Goal: Task Accomplishment & Management: Manage account settings

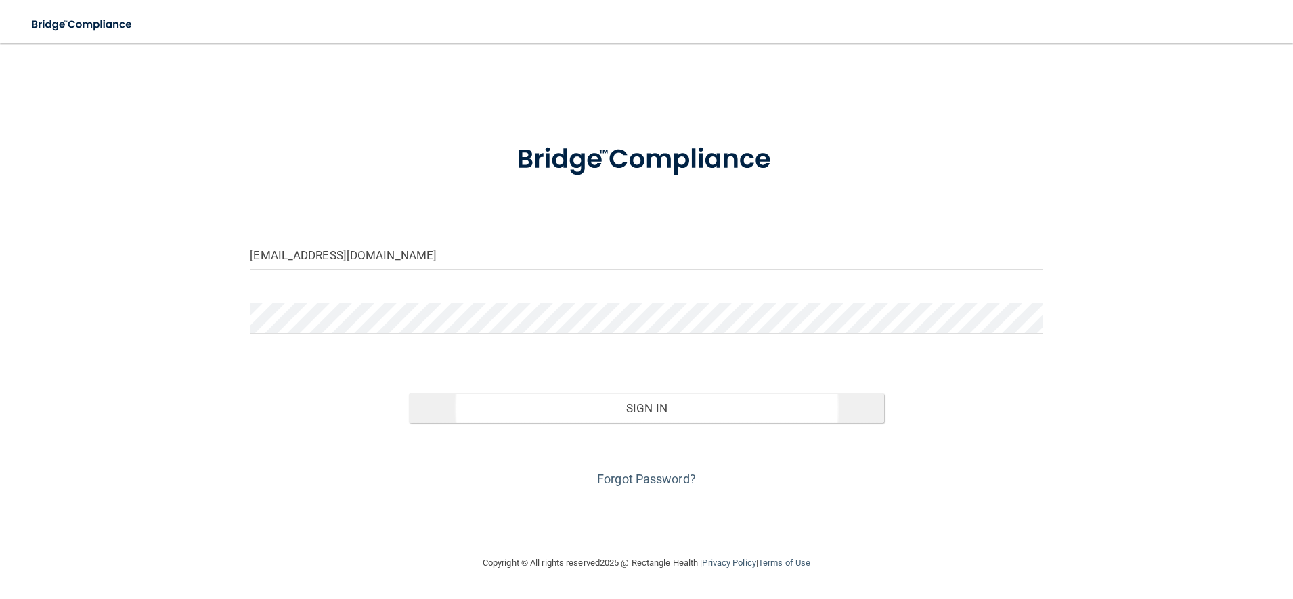
type input "[EMAIL_ADDRESS][DOMAIN_NAME]"
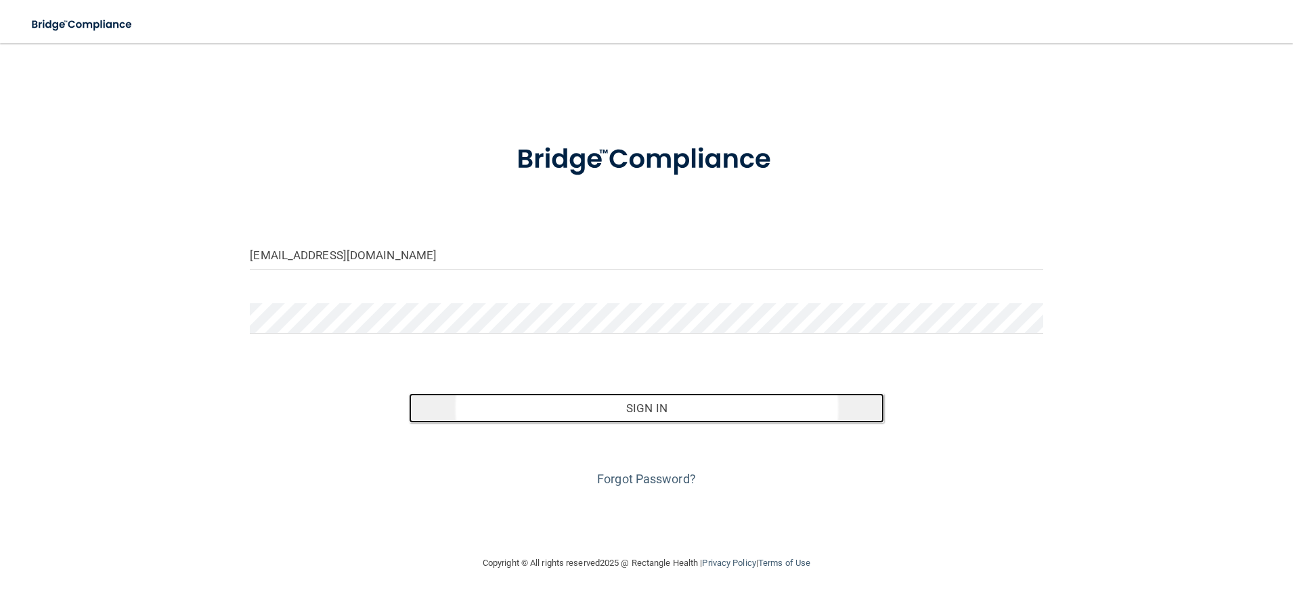
click at [533, 395] on button "Sign In" at bounding box center [647, 408] width 476 height 30
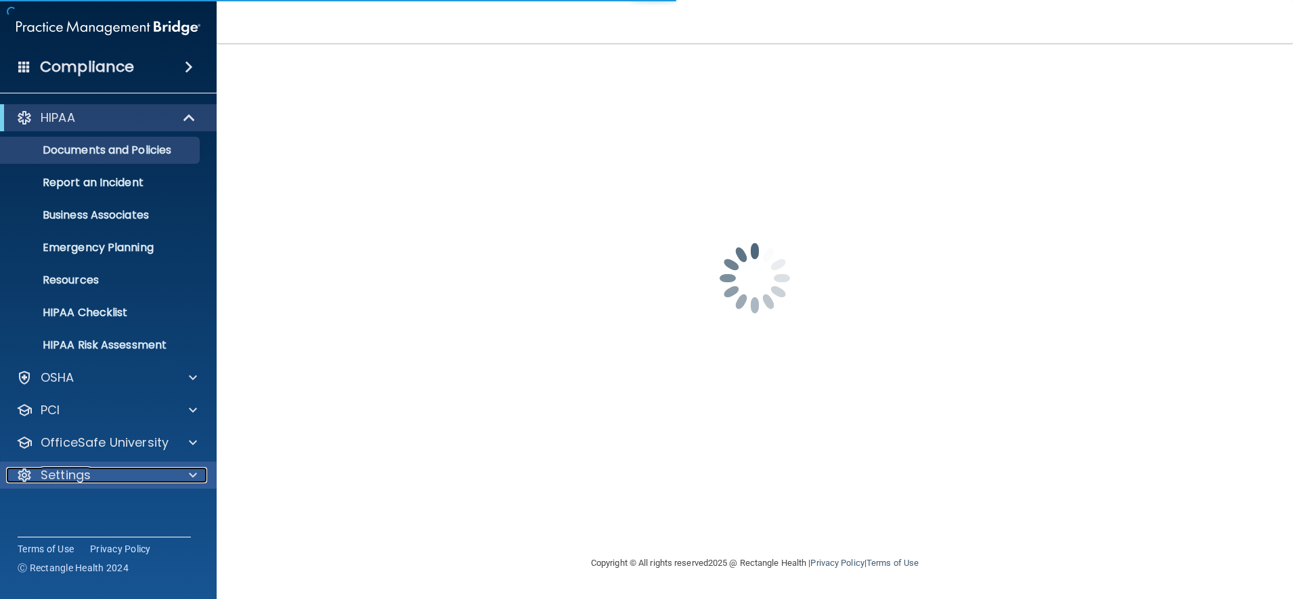
click at [198, 472] on div at bounding box center [191, 475] width 34 height 16
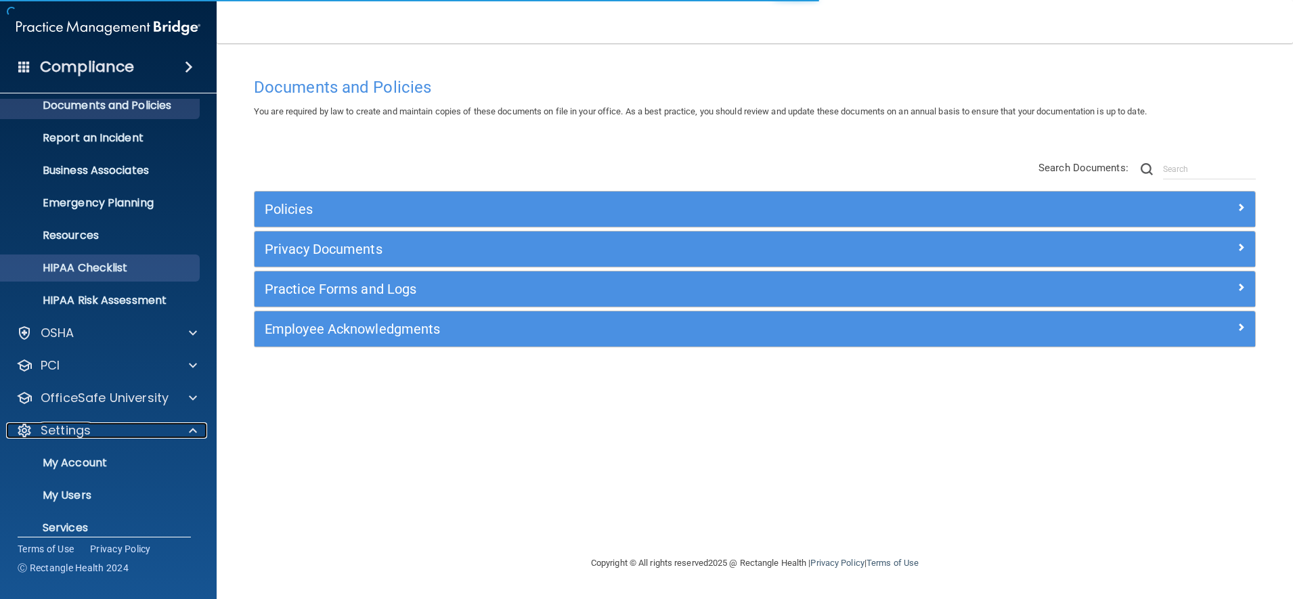
scroll to position [44, 0]
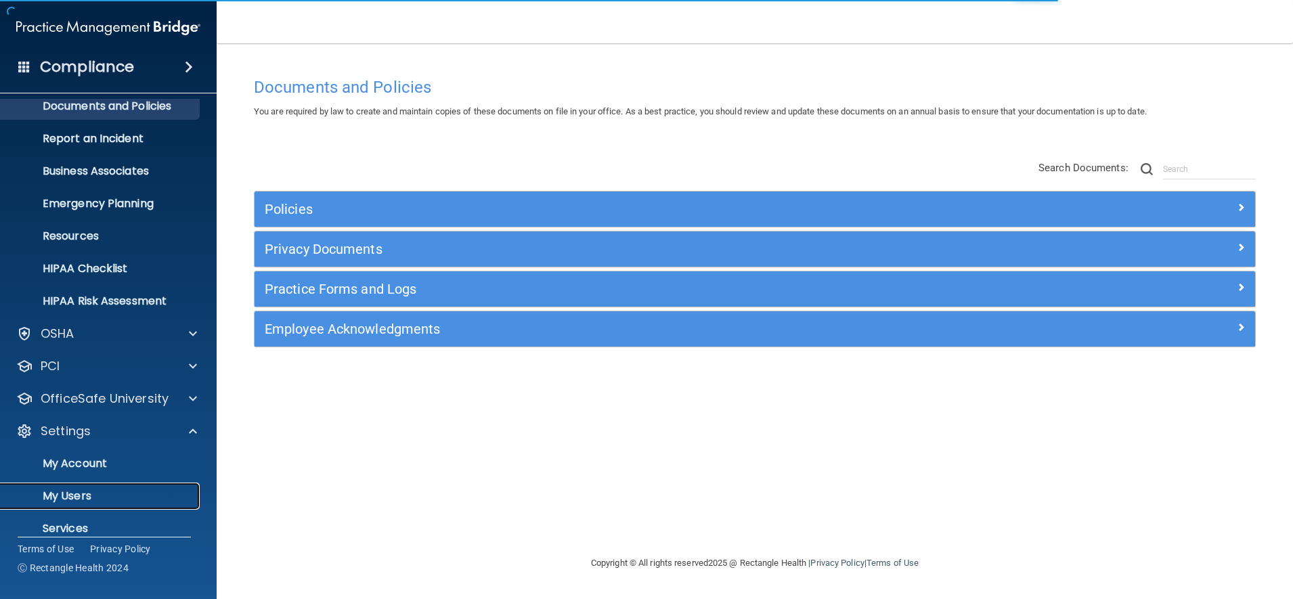
click at [74, 488] on link "My Users" at bounding box center [92, 496] width 213 height 27
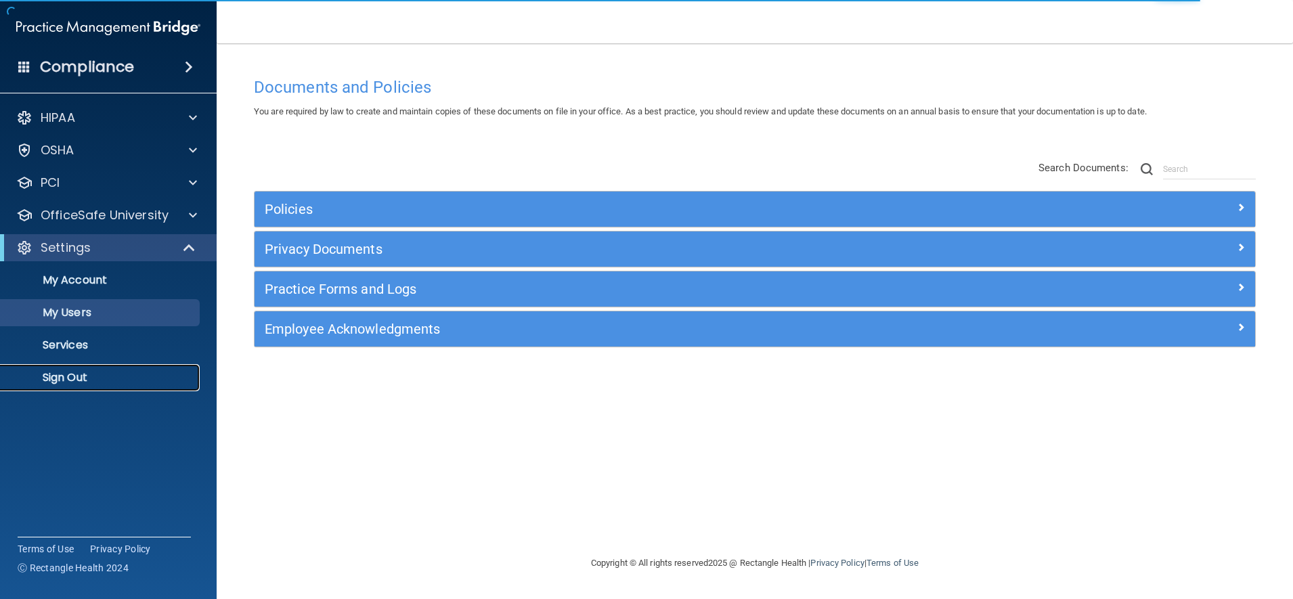
click at [80, 374] on p "Sign Out" at bounding box center [101, 378] width 185 height 14
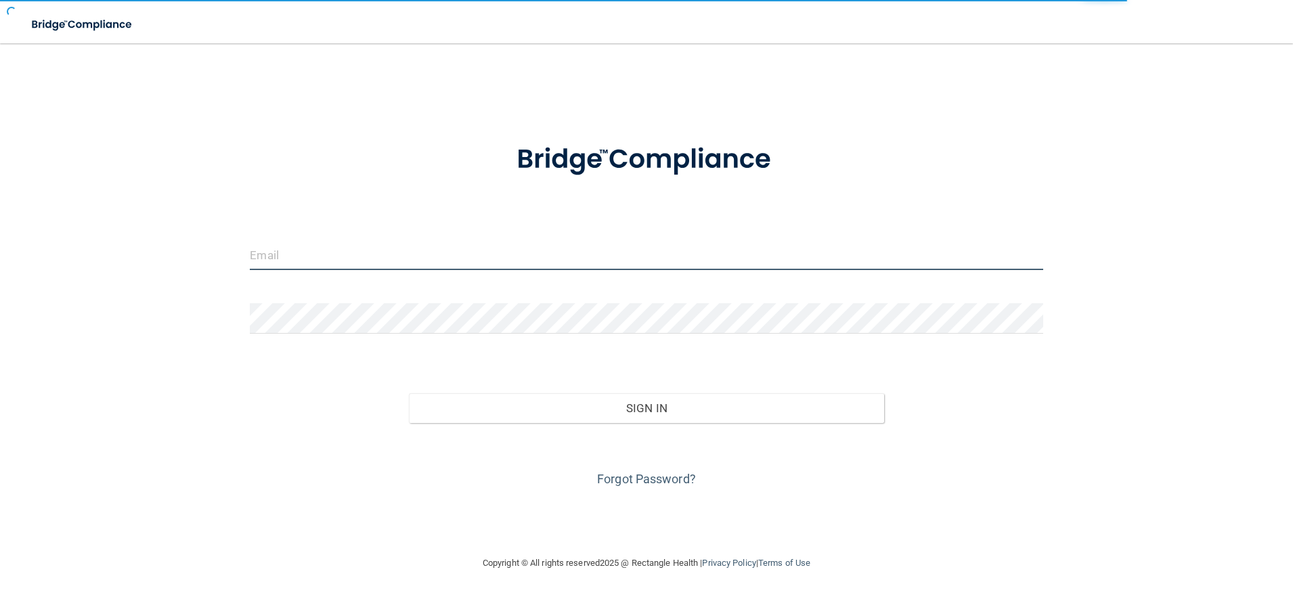
type input "[EMAIL_ADDRESS][DOMAIN_NAME]"
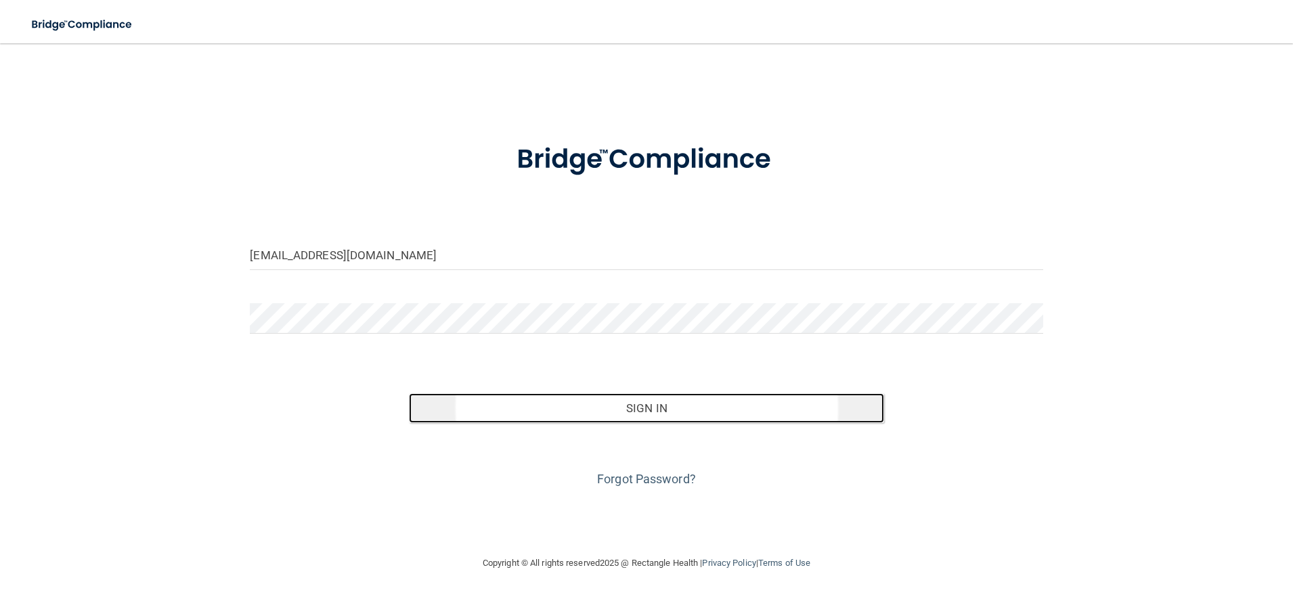
click at [510, 412] on button "Sign In" at bounding box center [647, 408] width 476 height 30
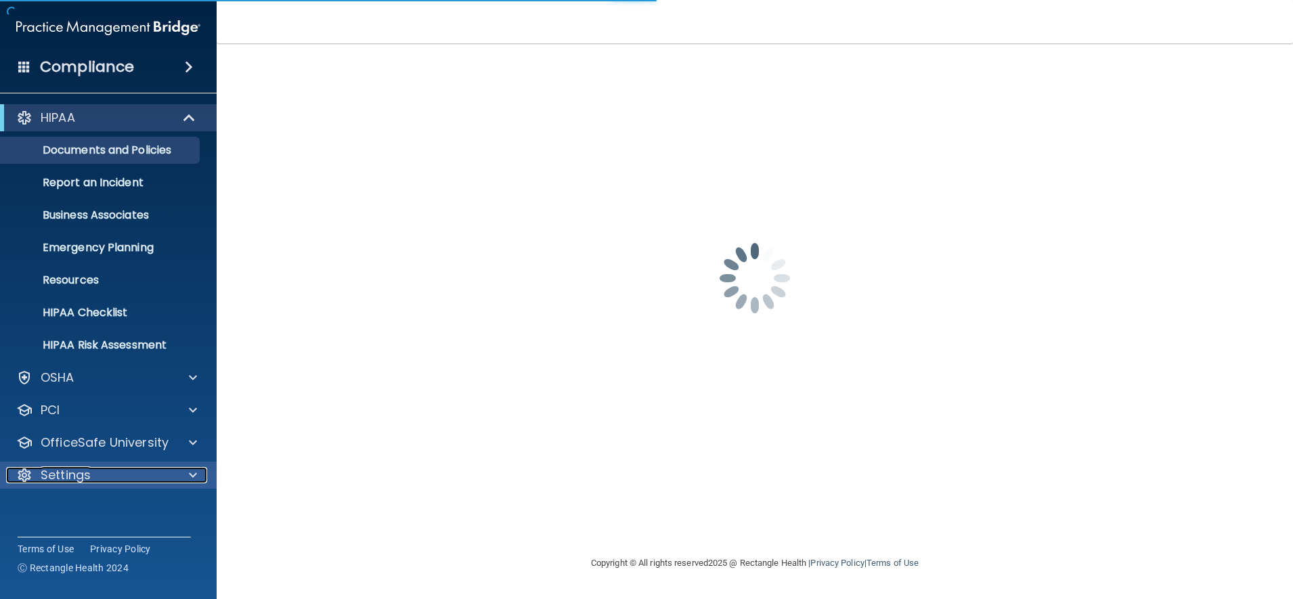
click at [200, 476] on div at bounding box center [191, 475] width 34 height 16
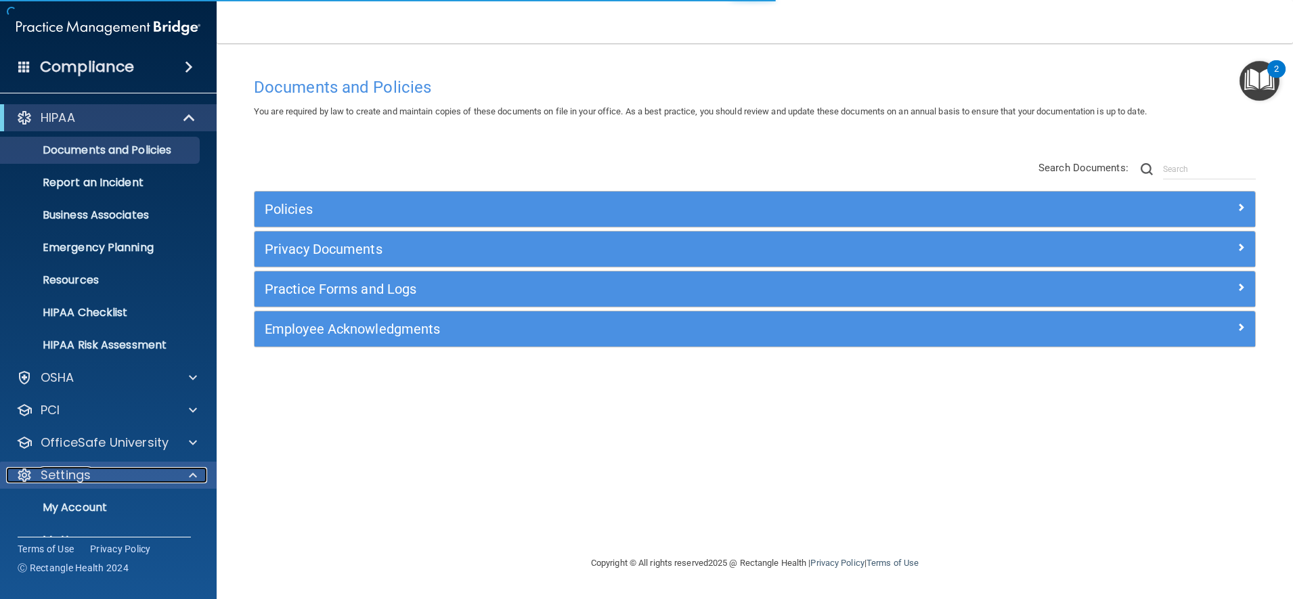
scroll to position [93, 0]
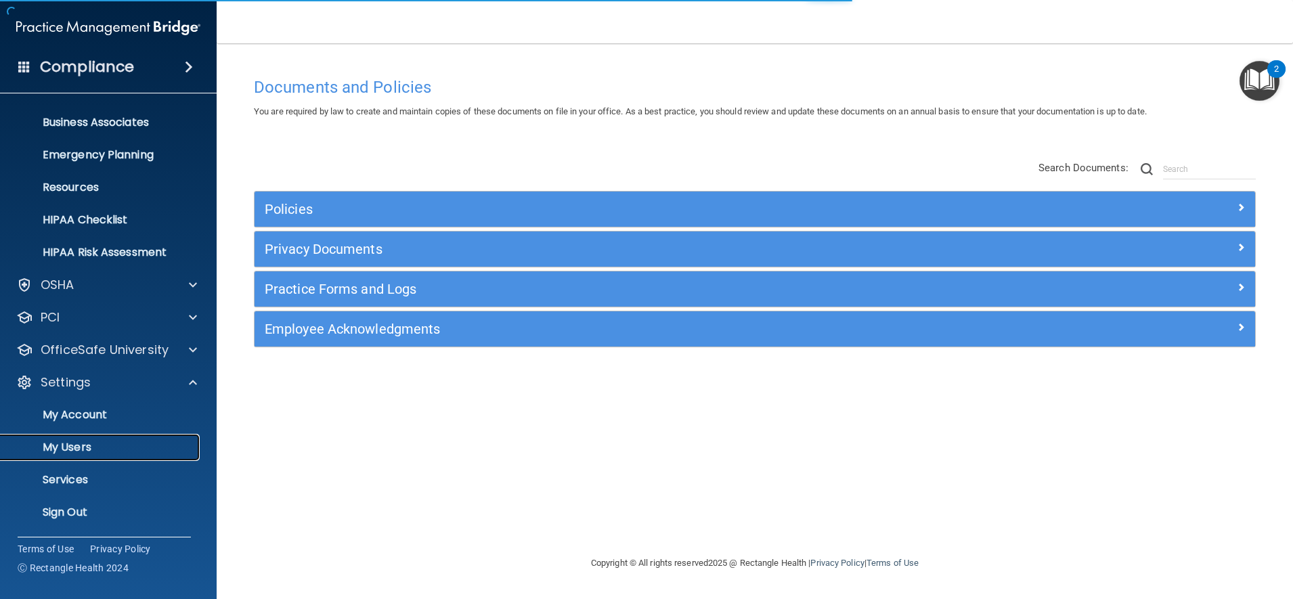
click at [86, 454] on p "My Users" at bounding box center [101, 448] width 185 height 14
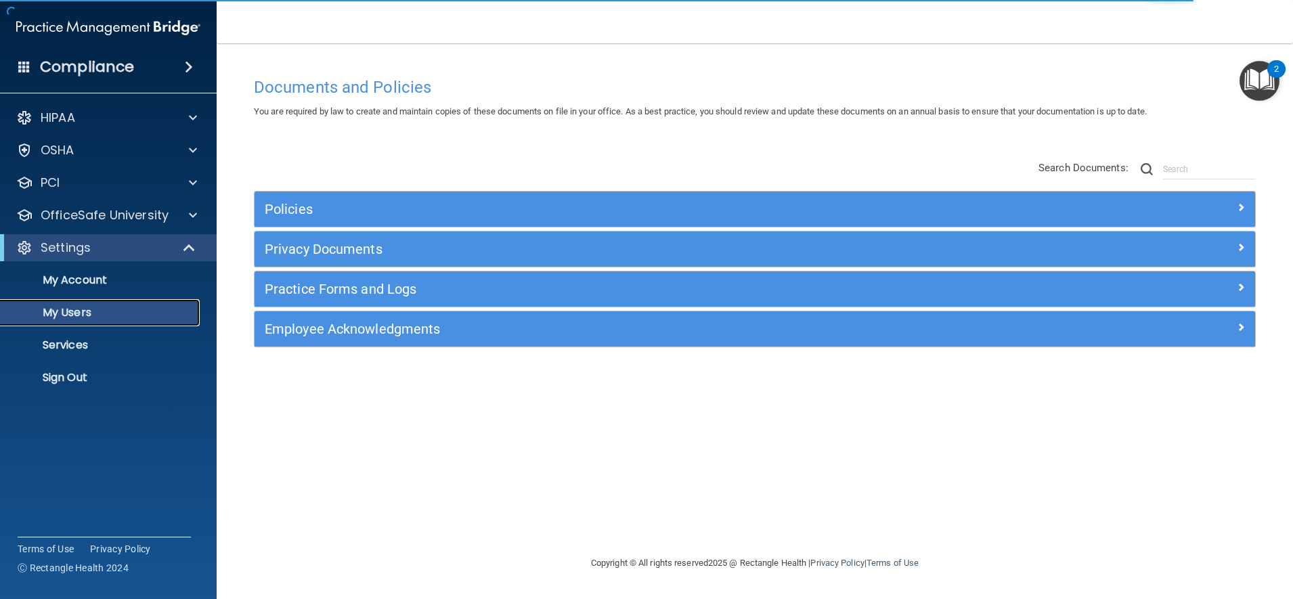
select select "20"
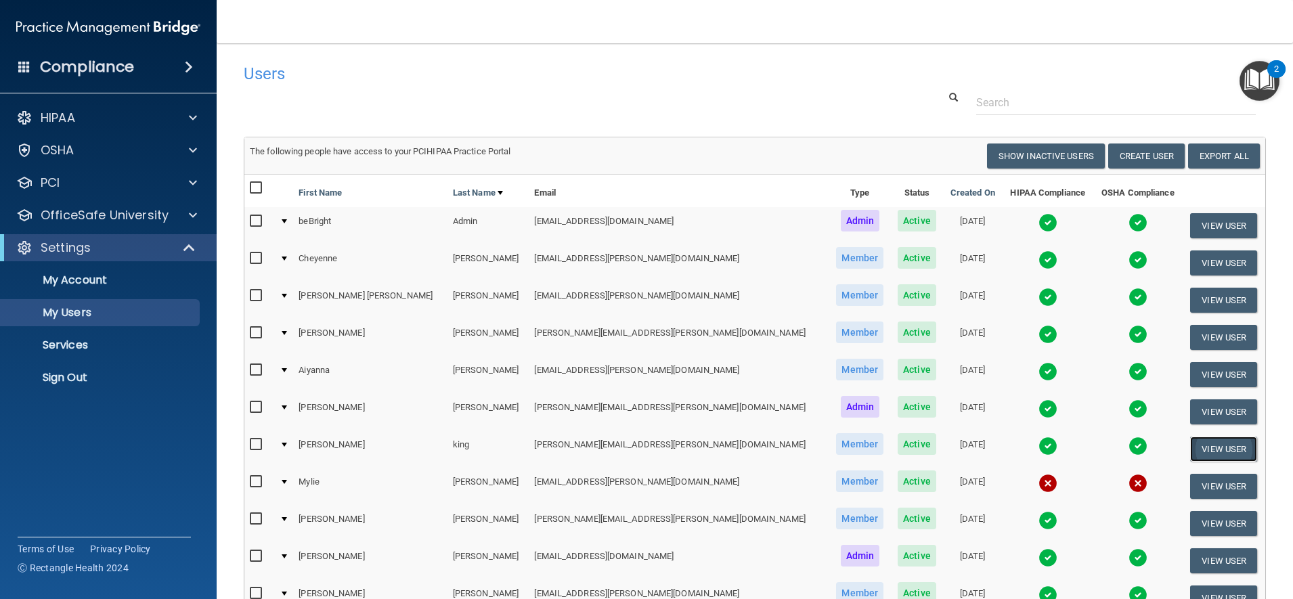
click at [1191, 446] on button "View User" at bounding box center [1223, 449] width 67 height 25
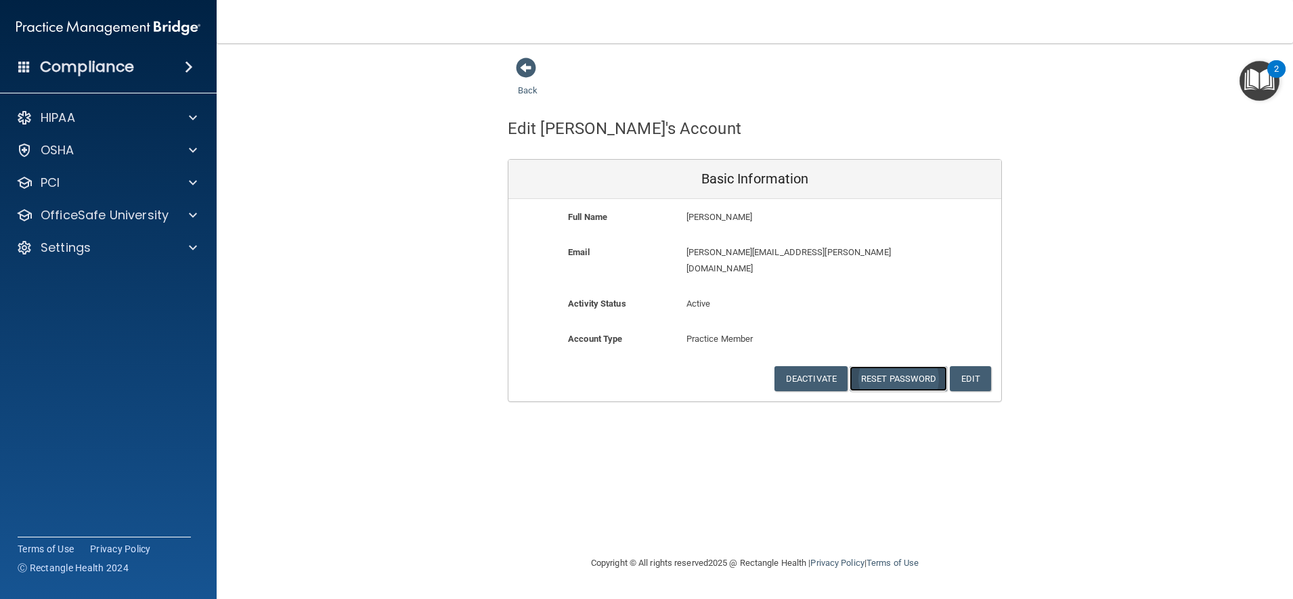
click at [880, 366] on button "Reset Password" at bounding box center [899, 378] width 98 height 25
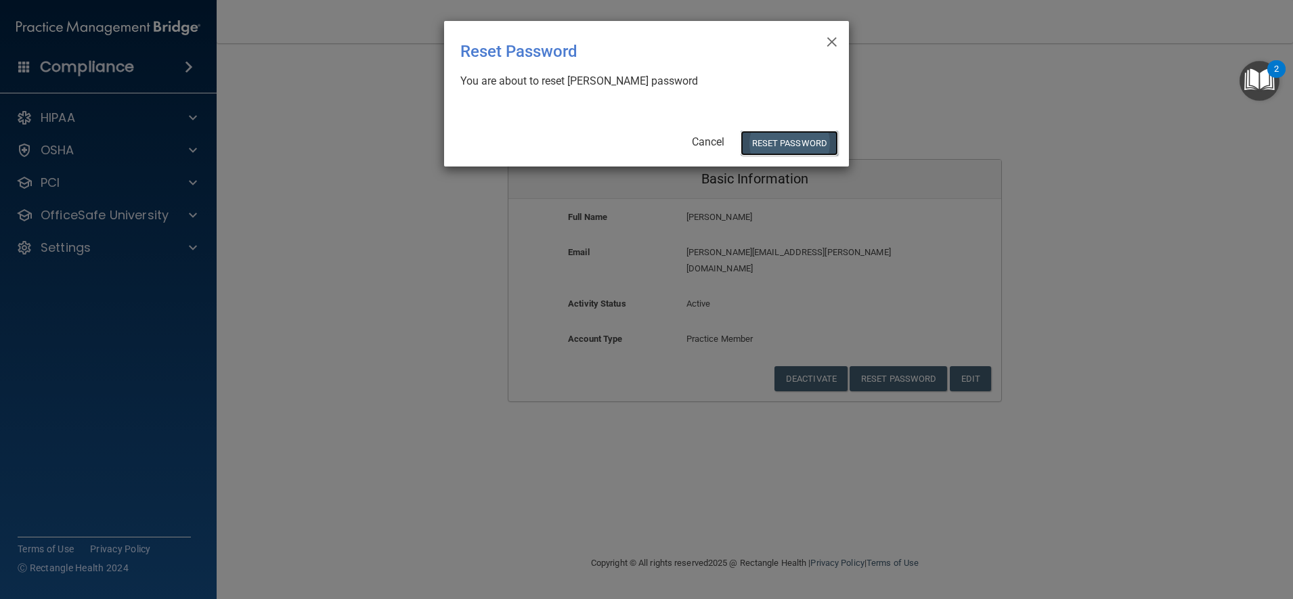
click at [762, 156] on button "Reset Password" at bounding box center [790, 143] width 98 height 25
click at [762, 146] on button "Reset Password" at bounding box center [790, 143] width 98 height 25
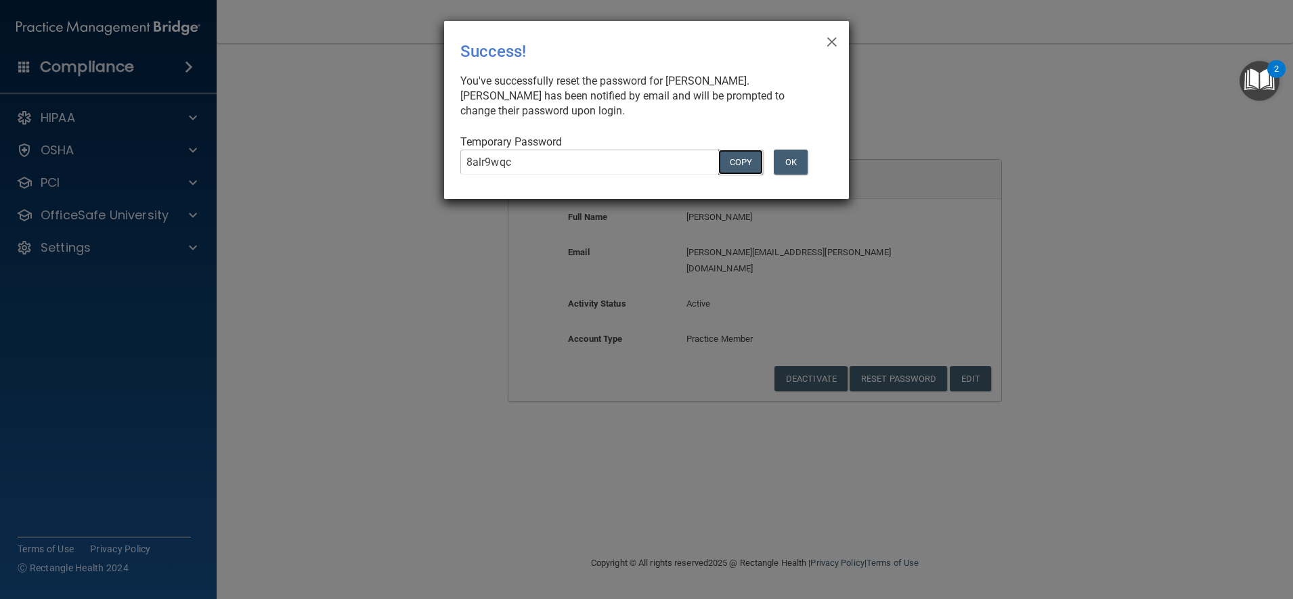
click at [740, 153] on button "COPY" at bounding box center [740, 162] width 45 height 25
click at [792, 161] on button "OK" at bounding box center [791, 162] width 34 height 25
